Goal: Transaction & Acquisition: Purchase product/service

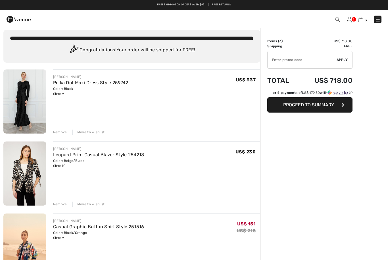
scroll to position [5, 0]
click at [104, 82] on link "Polka Dot Maxi Dress Style 259742" at bounding box center [90, 82] width 75 height 5
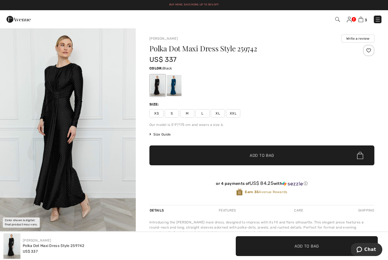
click at [117, 141] on img "1 / 1" at bounding box center [68, 130] width 136 height 204
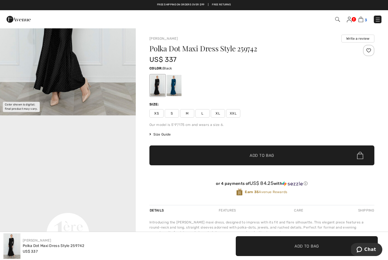
click at [363, 18] on img at bounding box center [360, 19] width 5 height 5
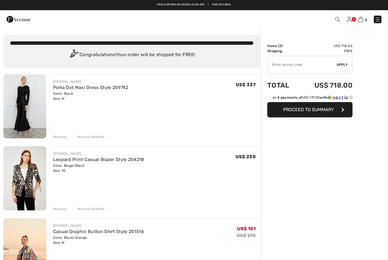
click at [102, 209] on div "Move to Wishlist" at bounding box center [88, 209] width 32 height 5
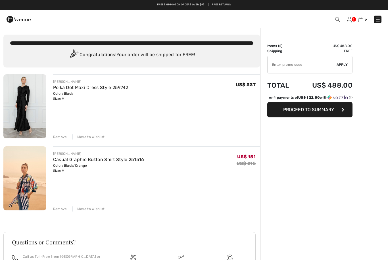
click at [98, 209] on div "Move to Wishlist" at bounding box center [88, 209] width 32 height 5
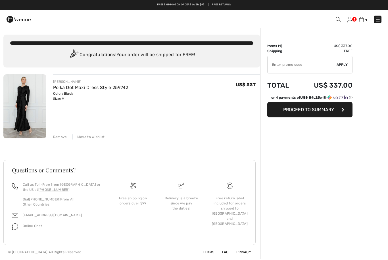
click at [325, 111] on span "Proceed to Summary" at bounding box center [308, 109] width 51 height 5
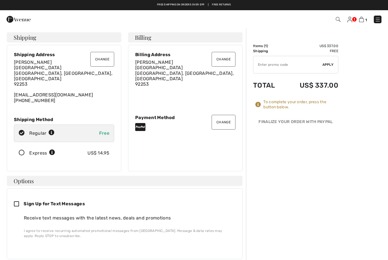
click at [106, 61] on button "Change" at bounding box center [102, 59] width 24 height 15
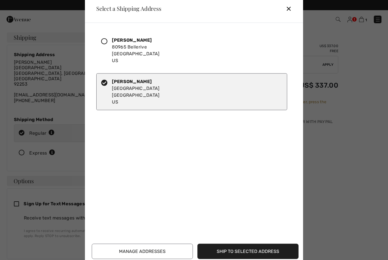
click at [108, 41] on div at bounding box center [106, 50] width 11 height 27
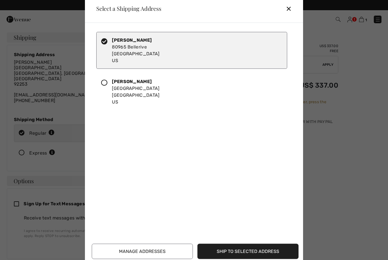
click at [289, 9] on div "✕" at bounding box center [291, 9] width 11 height 12
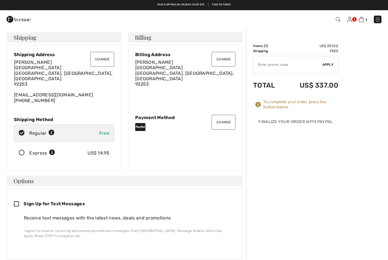
click at [226, 58] on button "Change" at bounding box center [224, 59] width 24 height 15
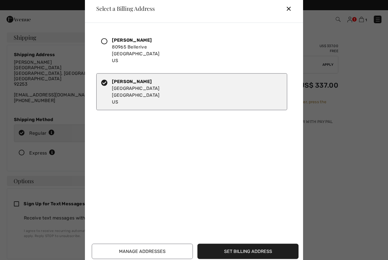
click at [108, 42] on div at bounding box center [106, 50] width 11 height 27
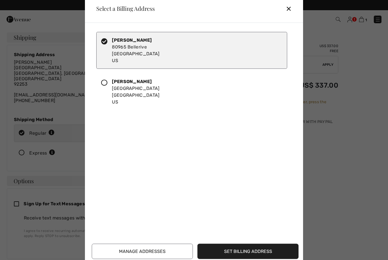
click at [245, 249] on button "Set Billing Address" at bounding box center [247, 251] width 101 height 15
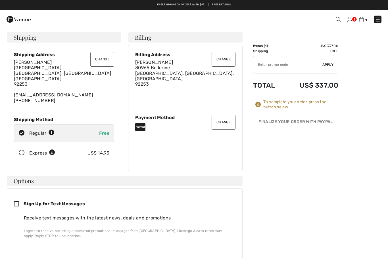
click at [105, 55] on button "Change" at bounding box center [102, 59] width 24 height 15
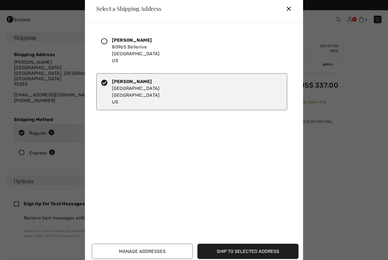
click at [106, 41] on icon at bounding box center [104, 41] width 6 height 6
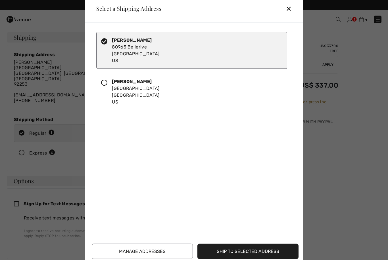
click at [242, 252] on button "Ship to Selected Address" at bounding box center [247, 251] width 101 height 15
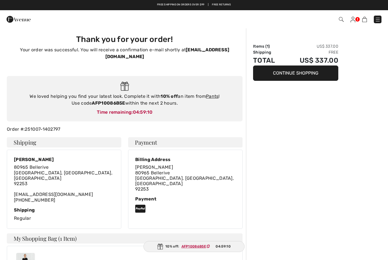
checkbox input "true"
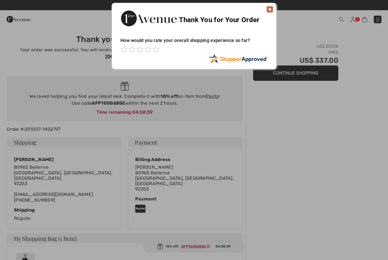
click at [270, 9] on img at bounding box center [269, 9] width 7 height 7
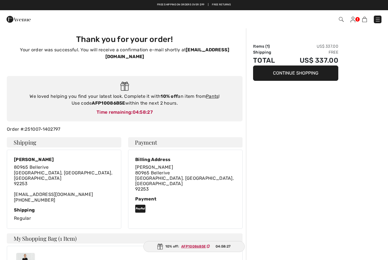
click at [319, 77] on button "Continue Shopping" at bounding box center [295, 73] width 85 height 15
